Goal: Information Seeking & Learning: Learn about a topic

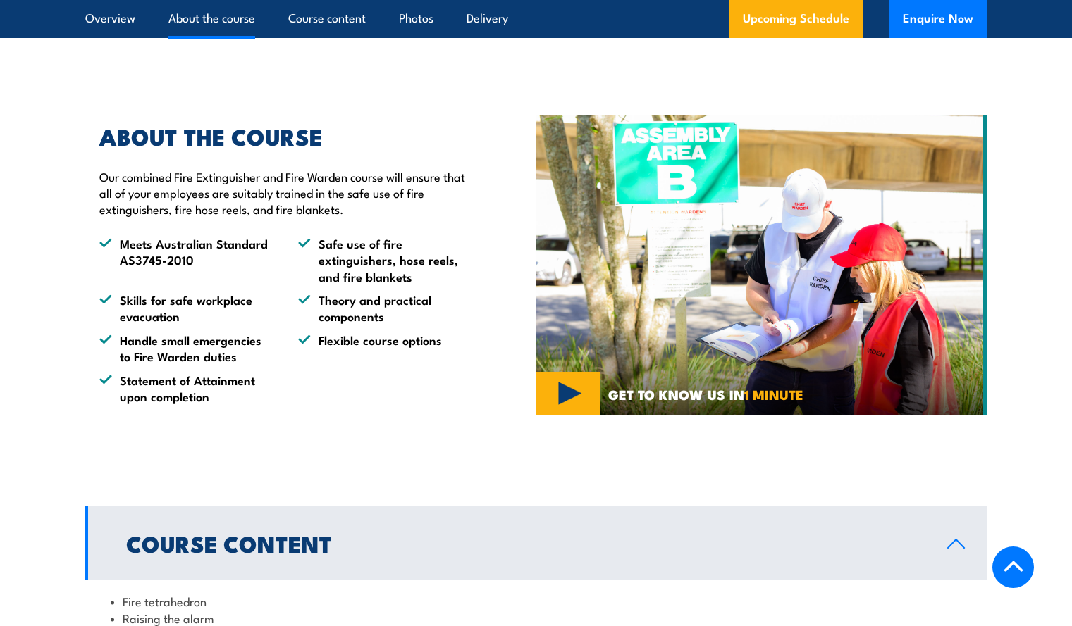
scroll to position [726, 0]
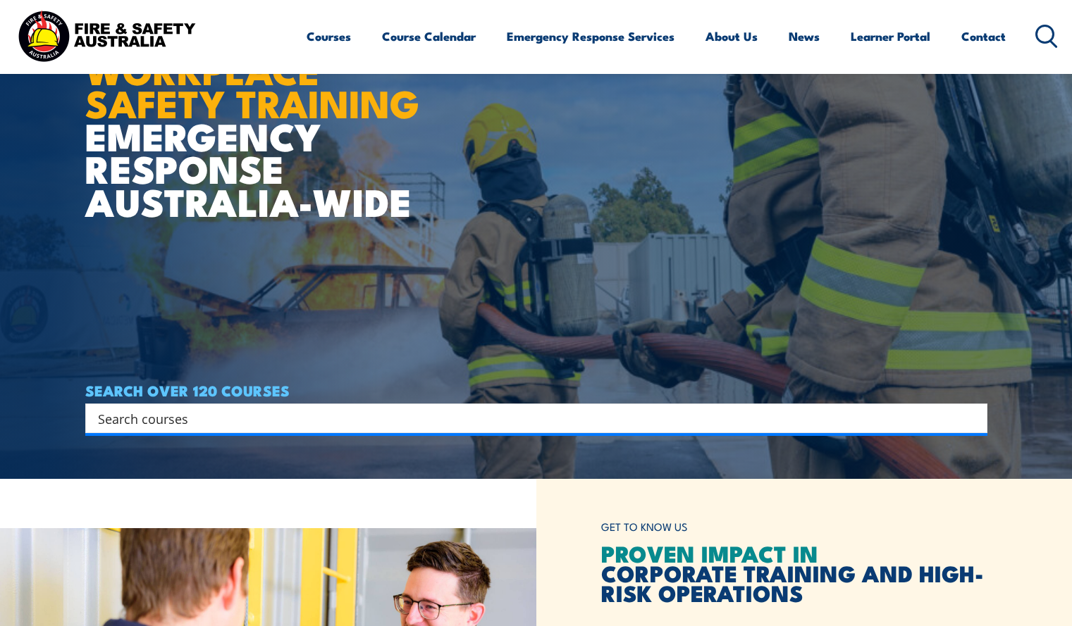
scroll to position [148, 0]
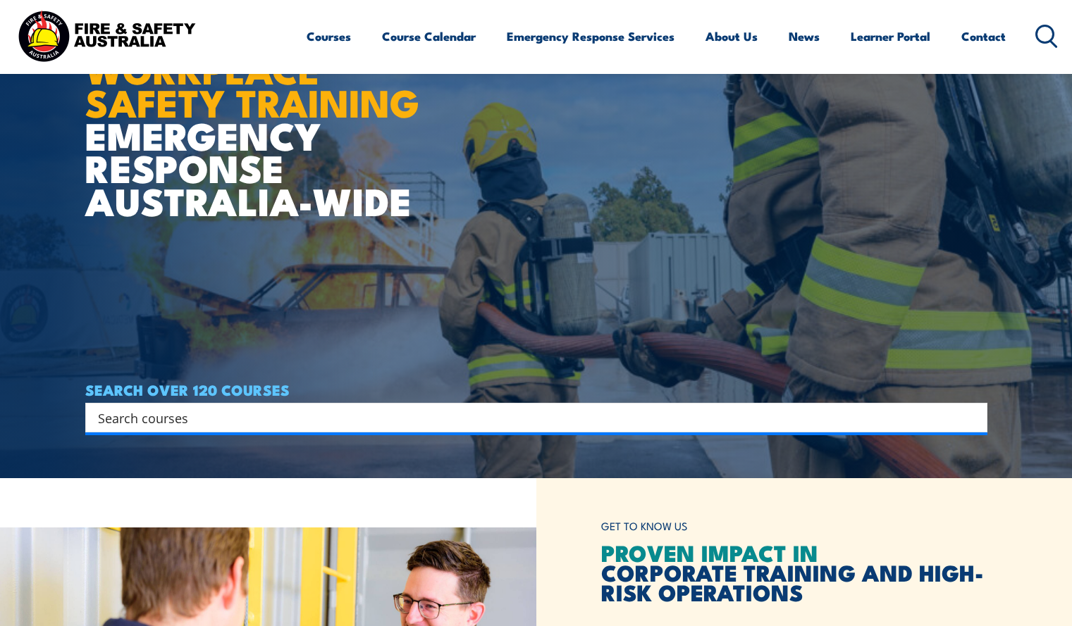
click at [309, 410] on input "Search input" at bounding box center [527, 417] width 858 height 21
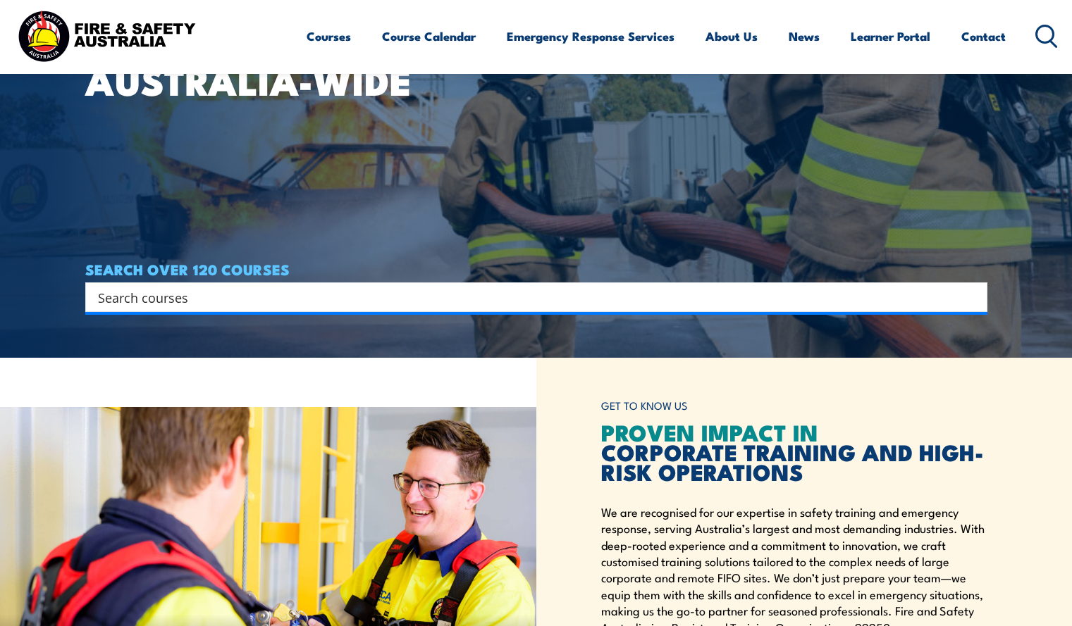
scroll to position [267, 0]
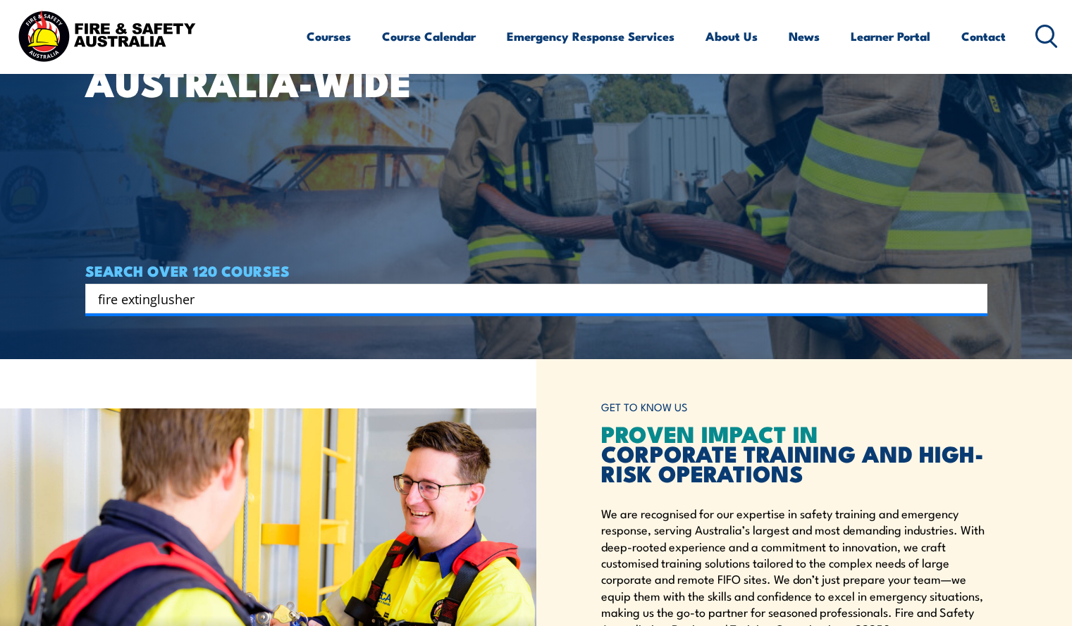
type input "fire extinglusher"
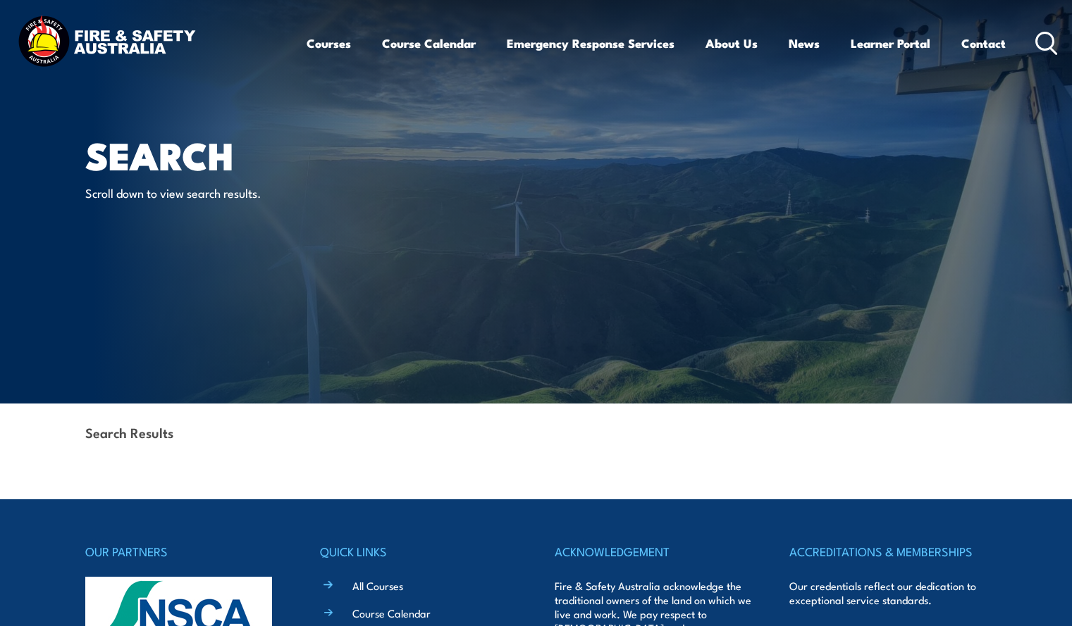
scroll to position [323, 0]
